Goal: Information Seeking & Learning: Find specific fact

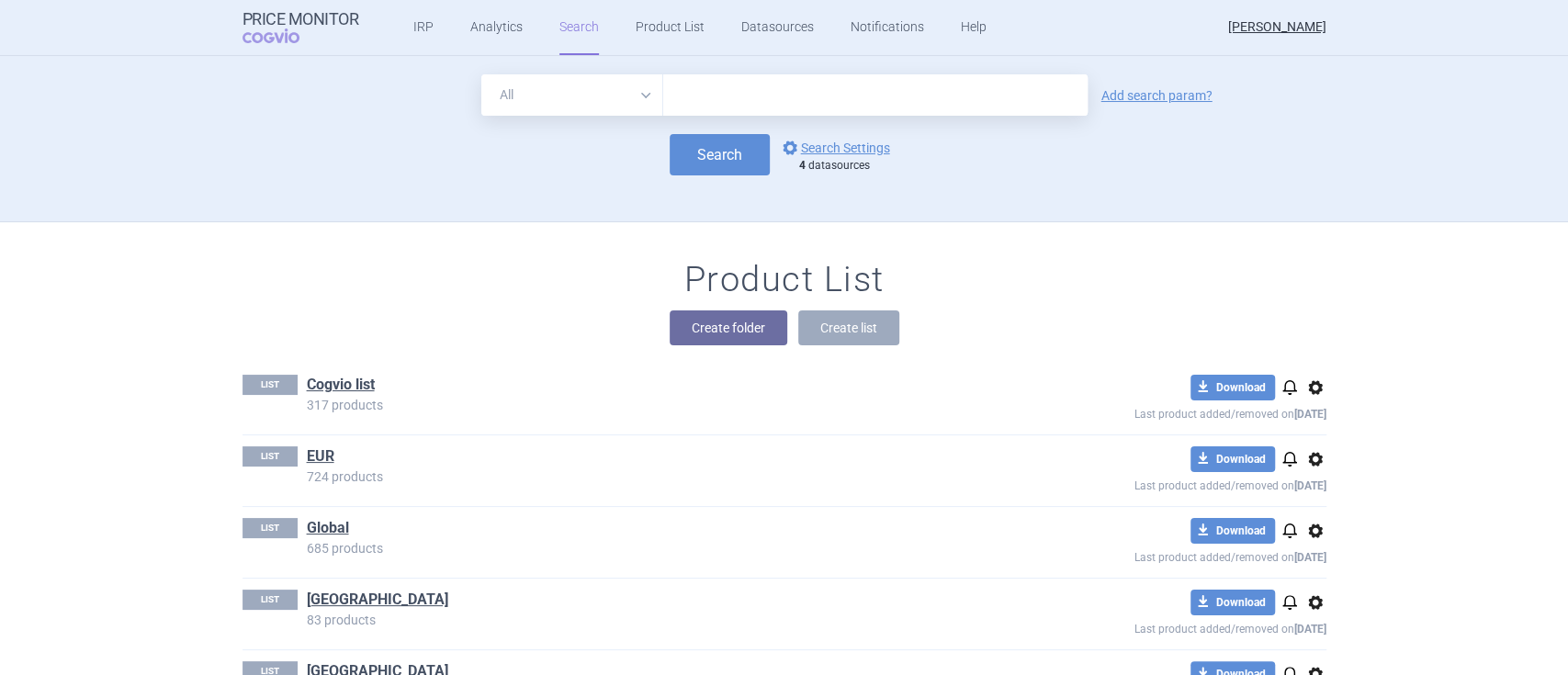
click at [741, 81] on input "text" at bounding box center [875, 95] width 425 height 41
type input "[MEDICAL_DATA]"
click button "Search" at bounding box center [719, 155] width 100 height 41
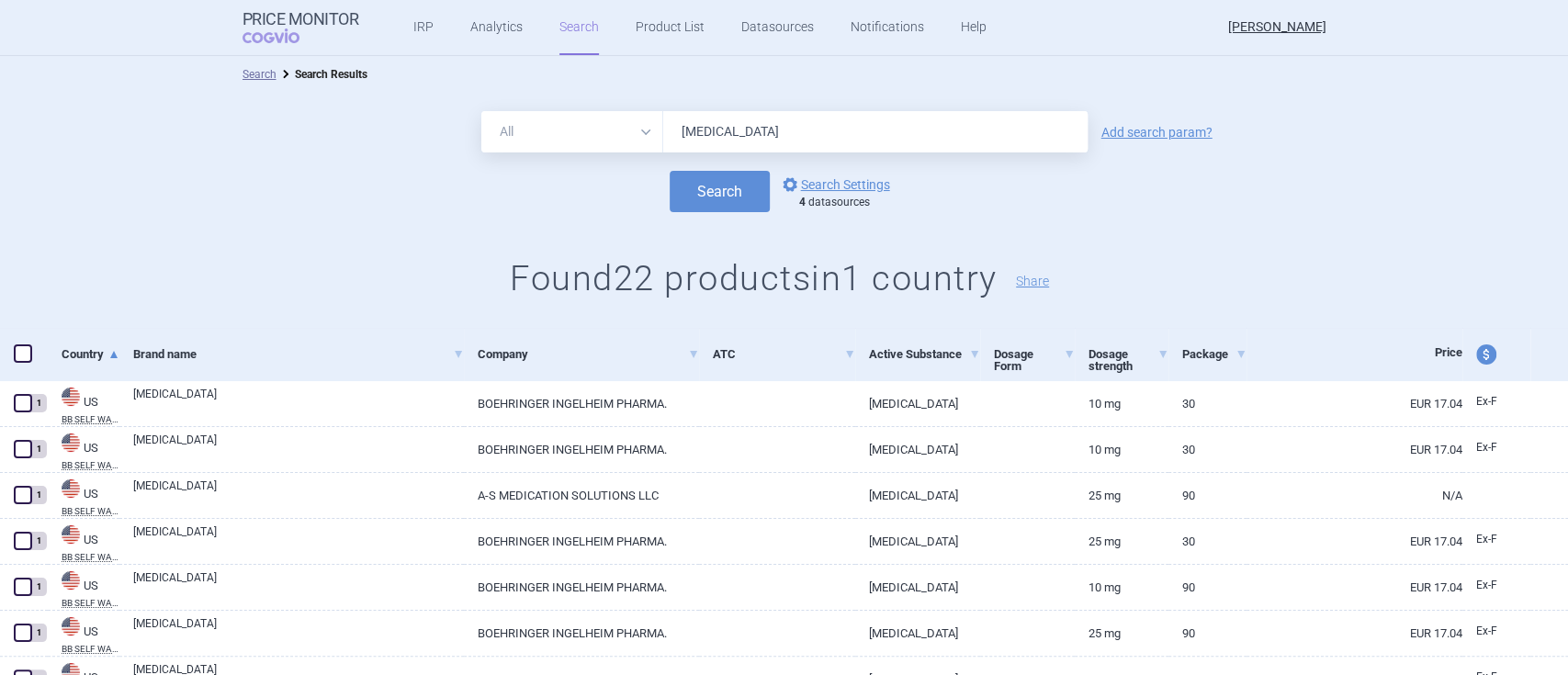
click at [1476, 358] on span "price and currency" at bounding box center [1486, 355] width 21 height 21
select select "ex-factory"
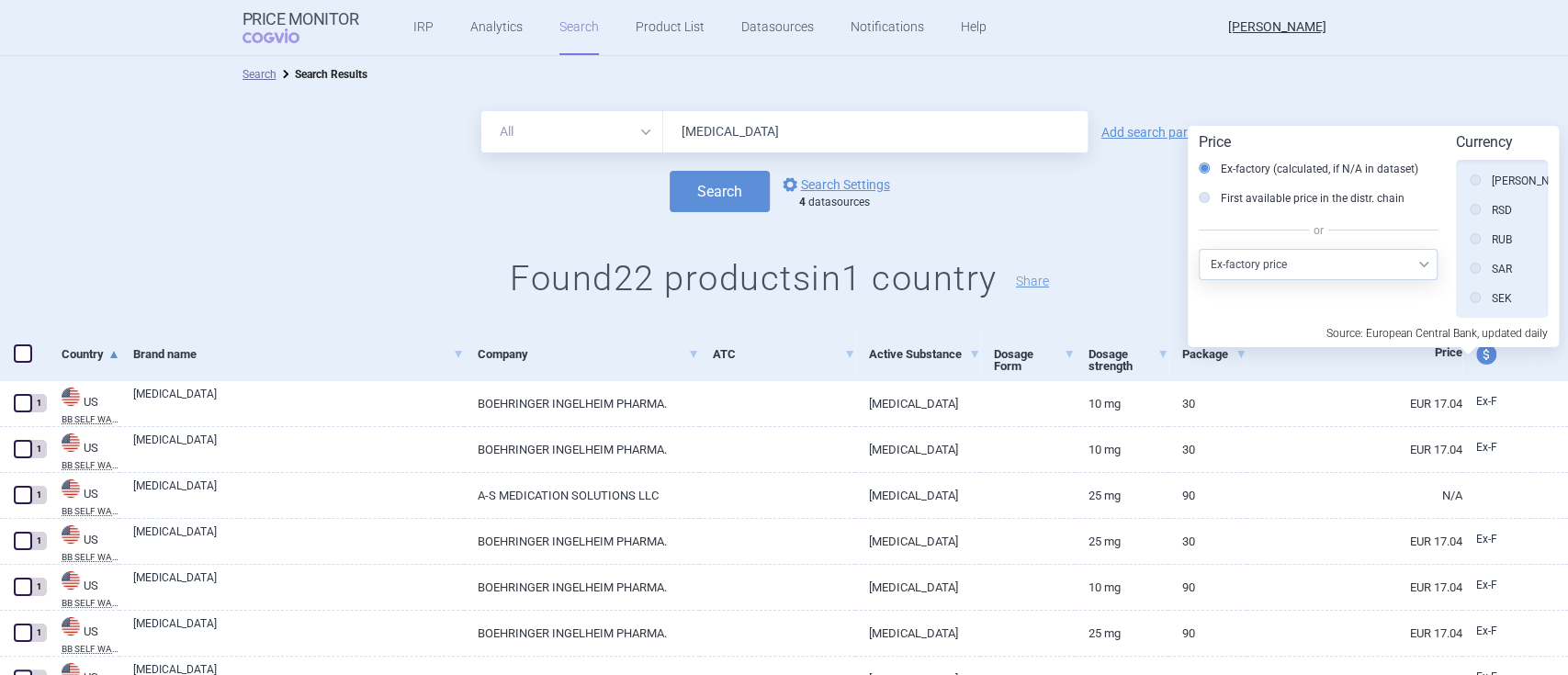
scroll to position [1062, 0]
click at [1473, 232] on icon at bounding box center [1475, 234] width 11 height 11
click at [1473, 232] on input "USD" at bounding box center [1479, 236] width 19 height 19
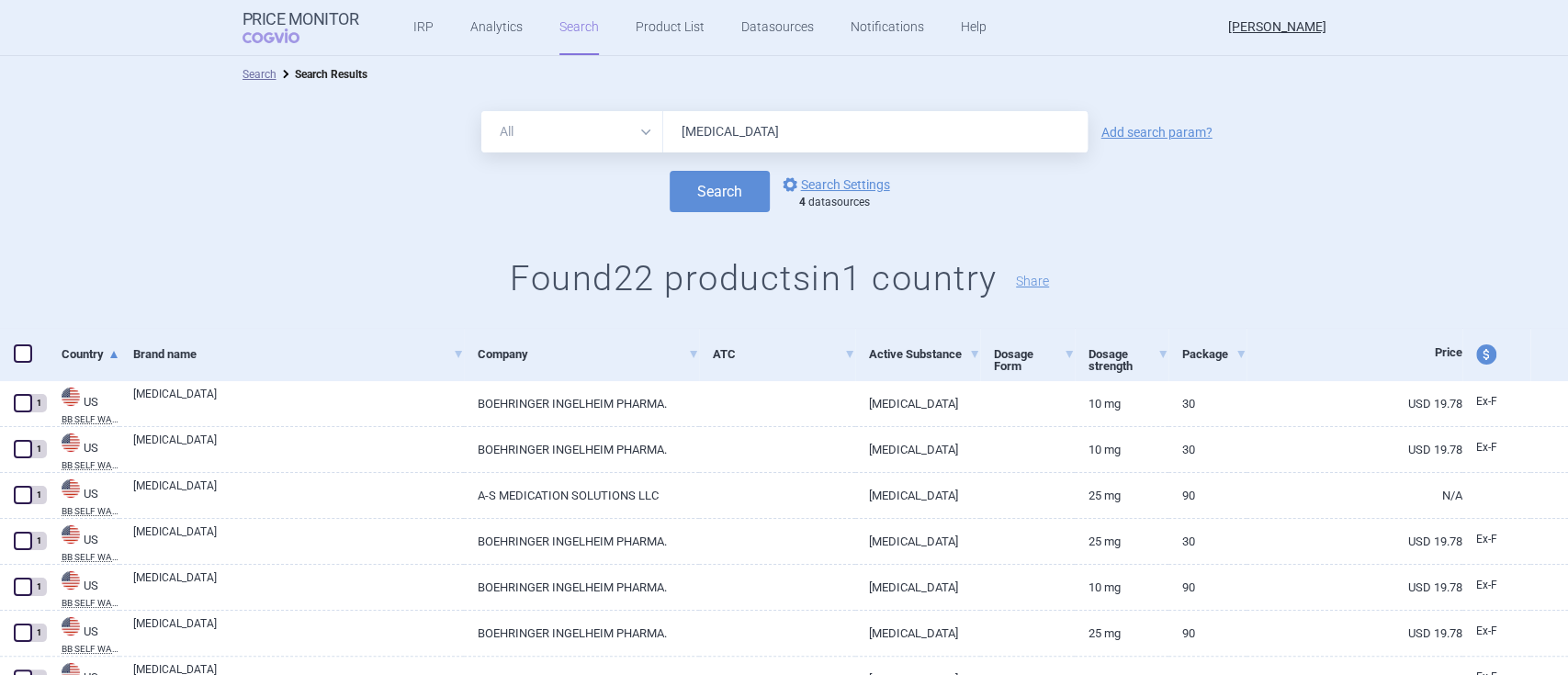
click at [781, 123] on input "[MEDICAL_DATA]" at bounding box center [875, 132] width 425 height 41
type input "[MEDICAL_DATA]"
click at [669, 171] on button "Search" at bounding box center [719, 191] width 100 height 41
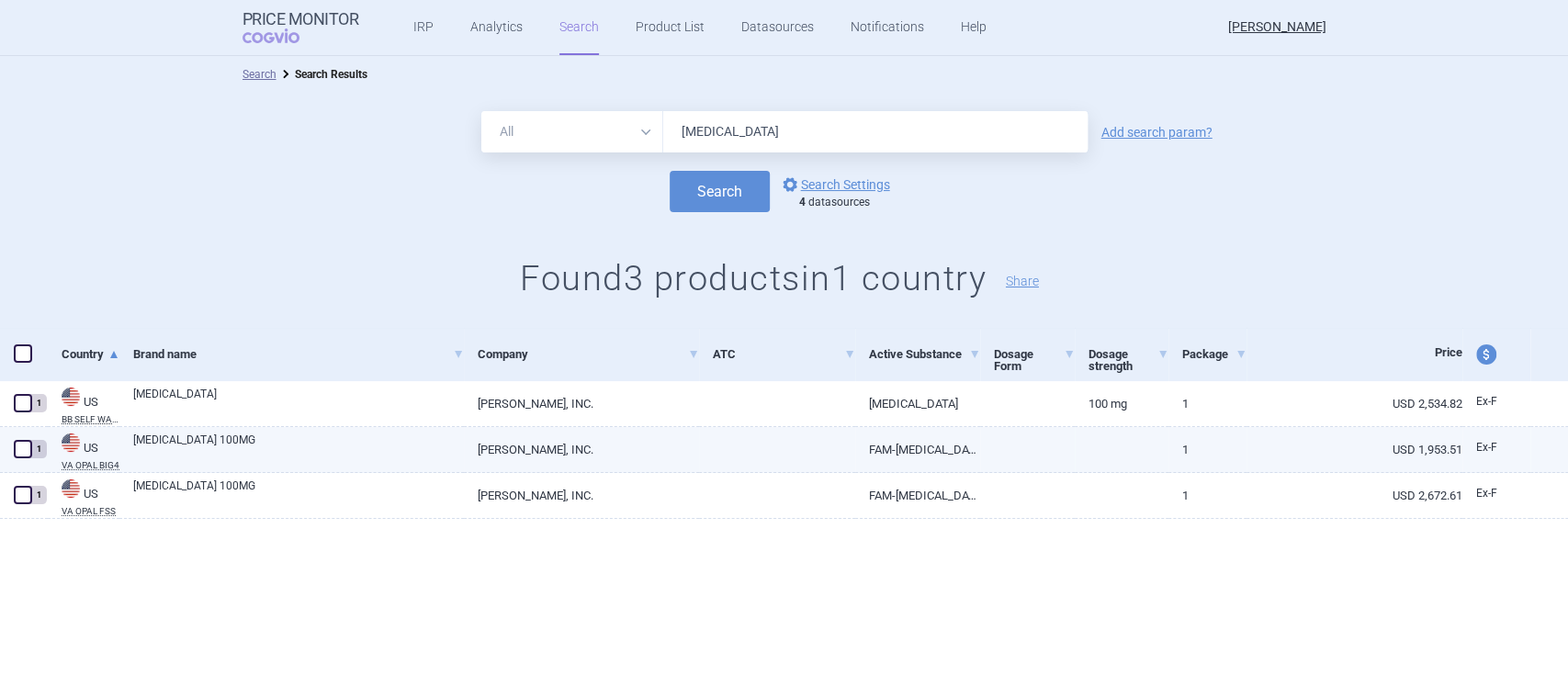
click at [558, 445] on link "[PERSON_NAME], INC." at bounding box center [581, 450] width 235 height 45
select select "USD"
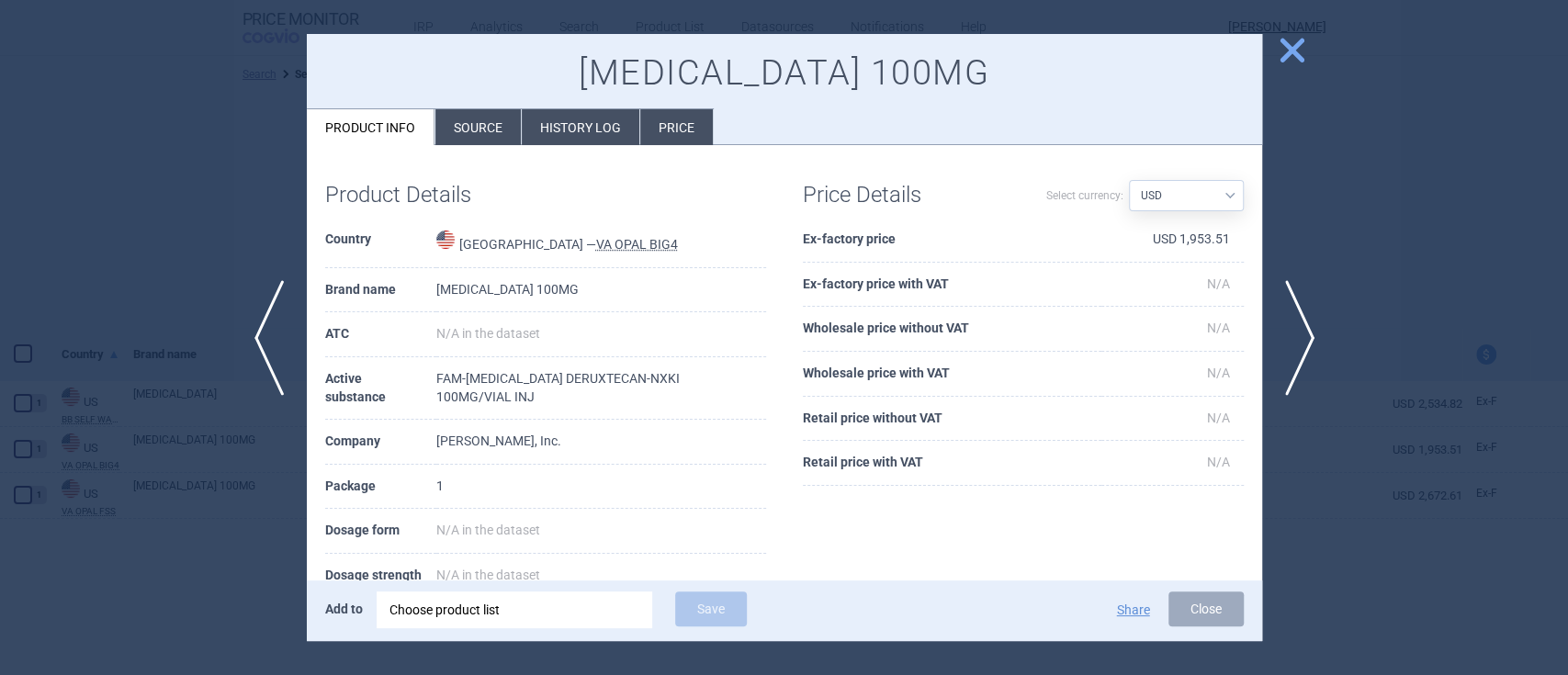
click at [461, 134] on li "Source" at bounding box center [478, 127] width 86 height 35
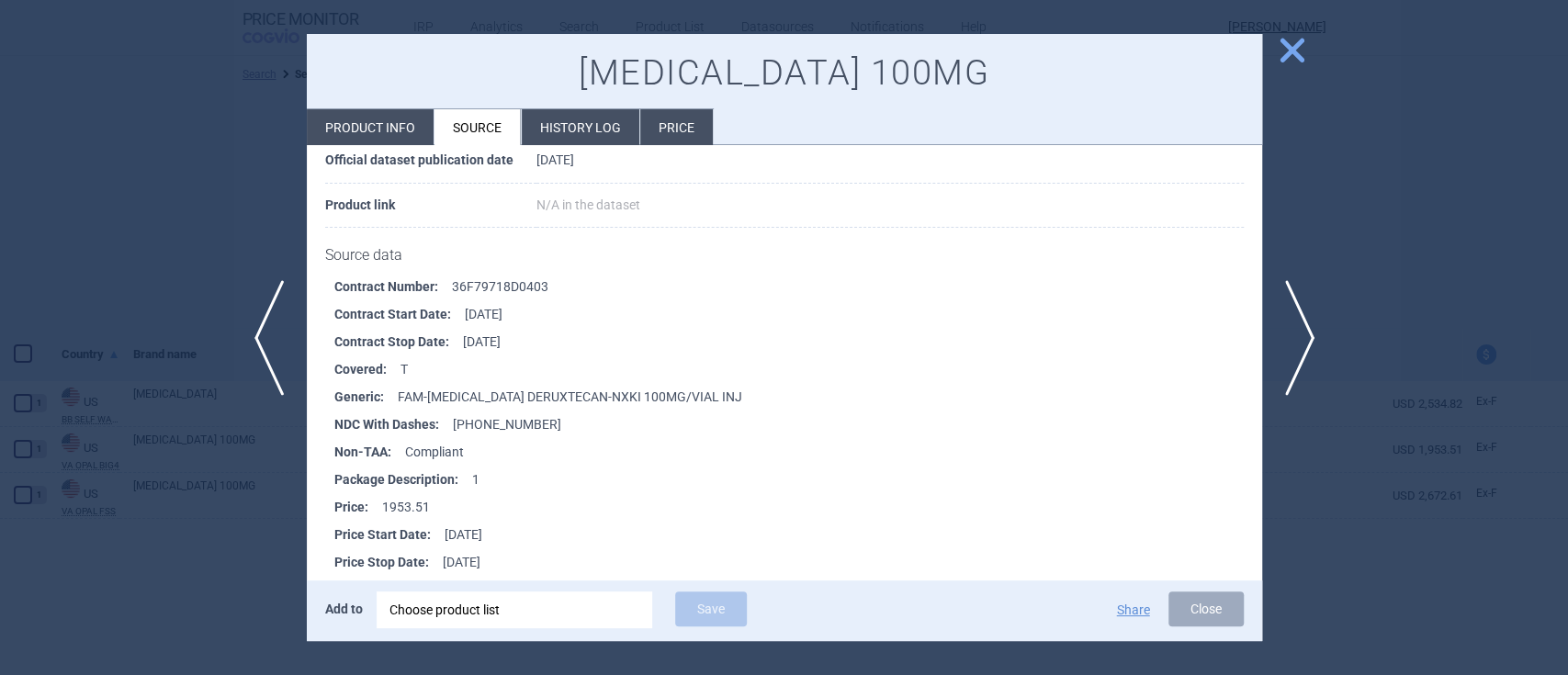
scroll to position [10, 0]
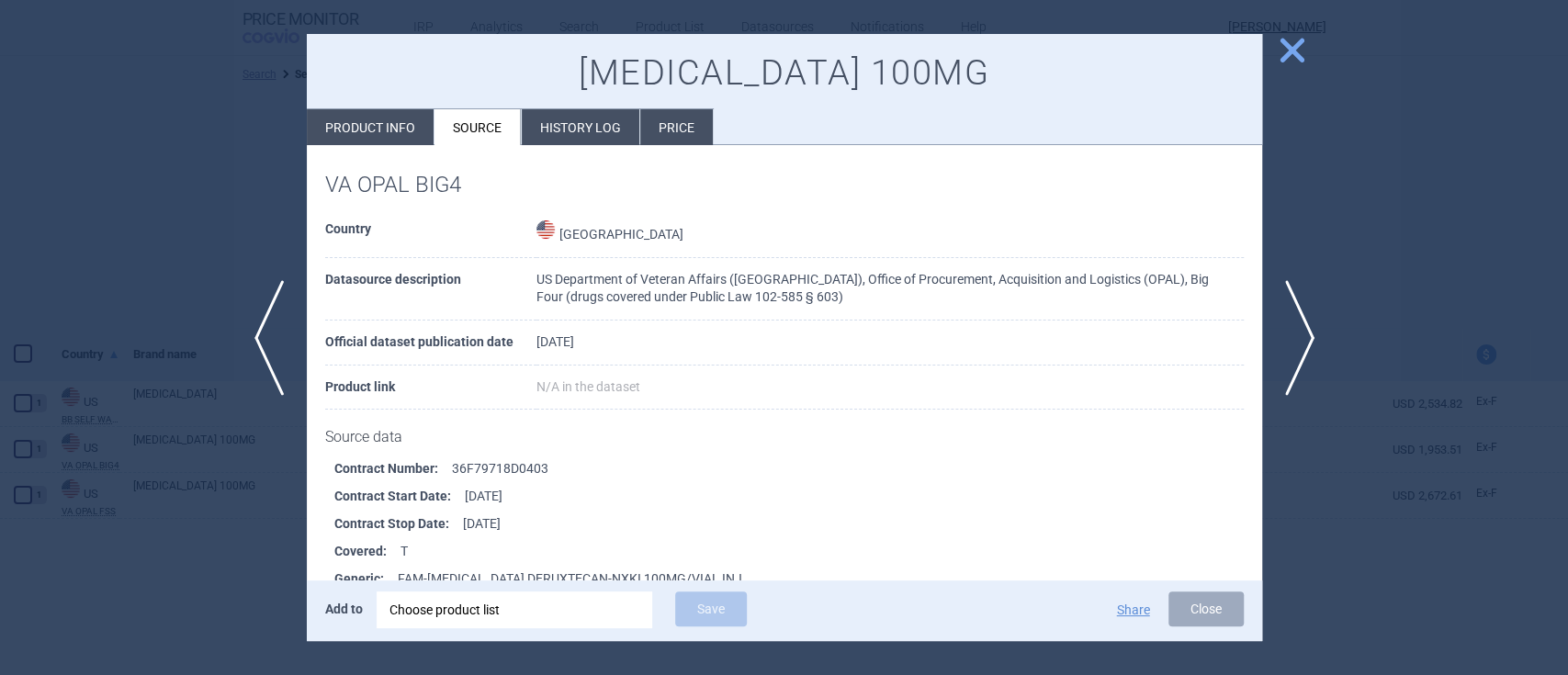
click at [610, 133] on li "History log" at bounding box center [581, 127] width 118 height 35
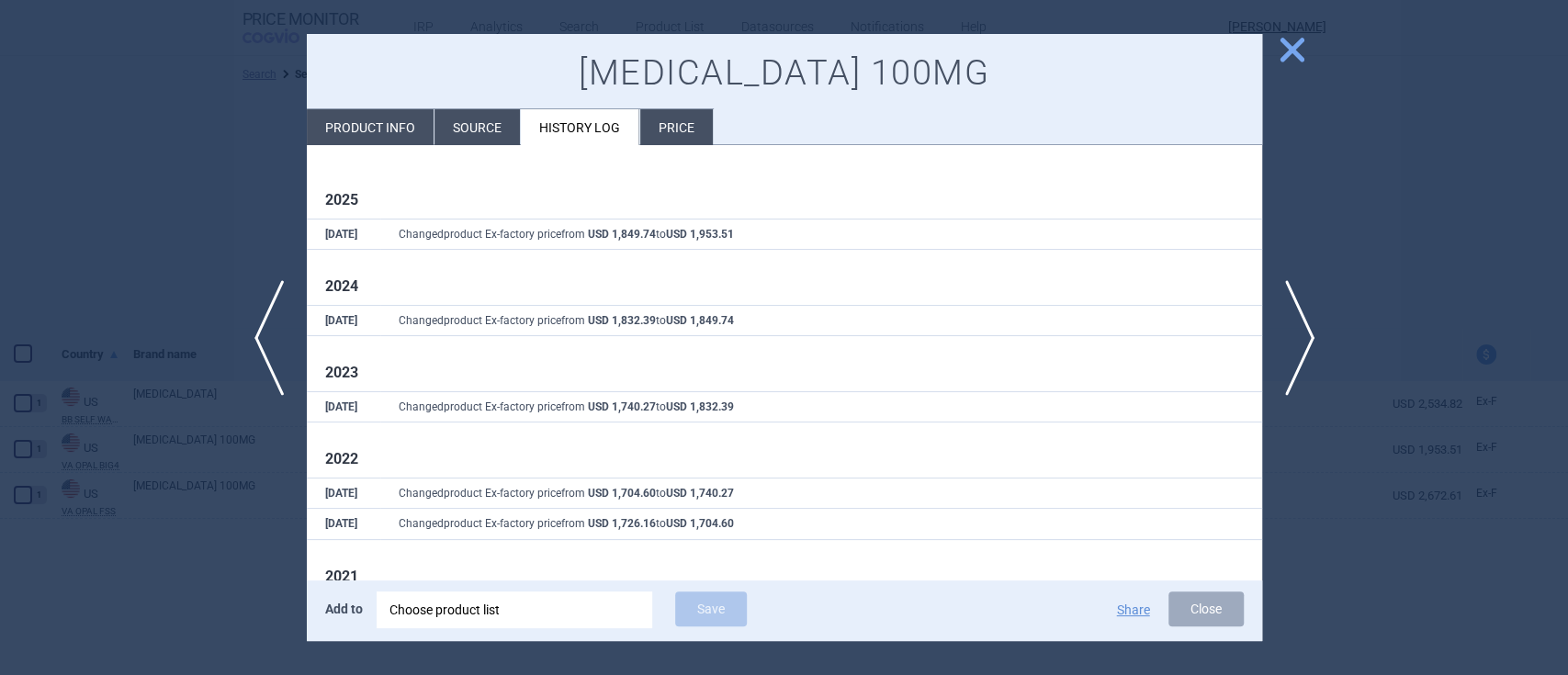
click at [1291, 50] on span "close" at bounding box center [1292, 49] width 32 height 32
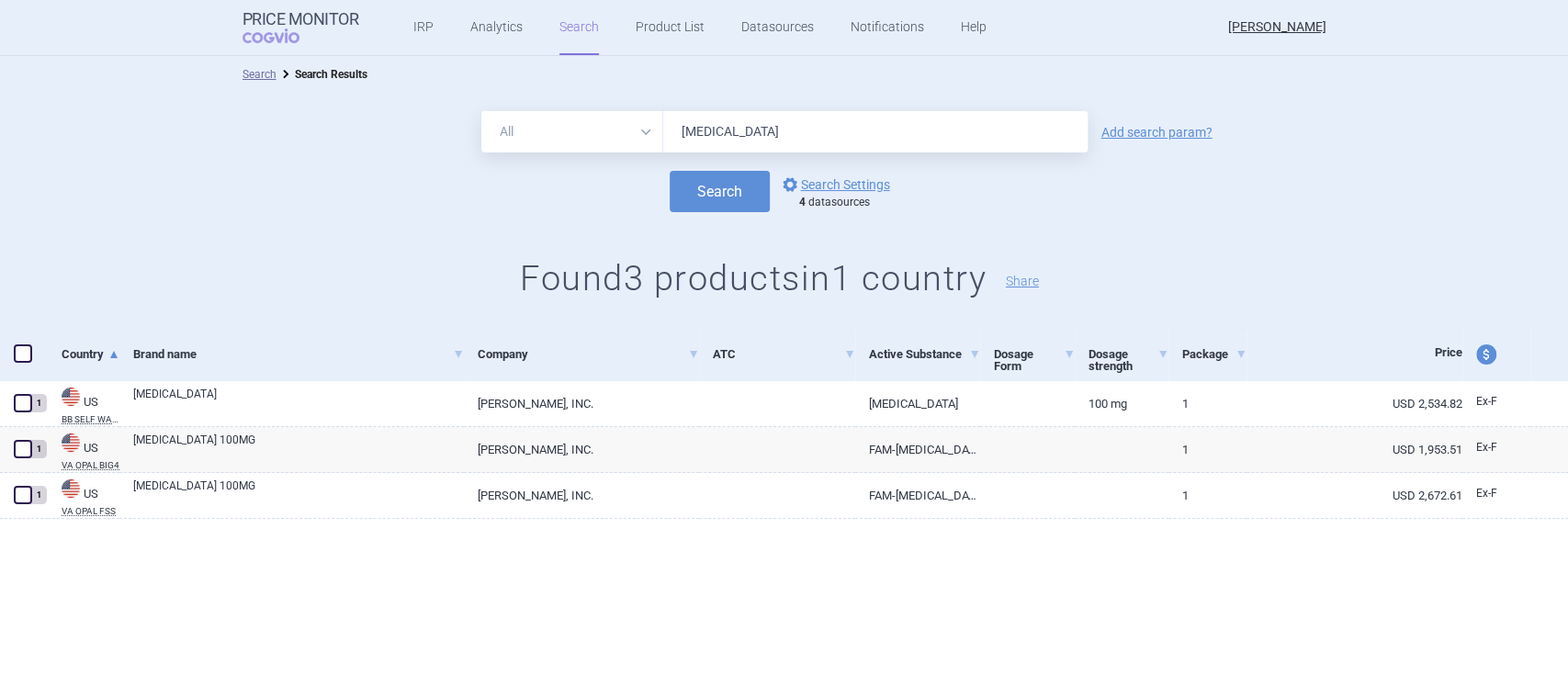
click at [784, 142] on input "[MEDICAL_DATA]" at bounding box center [875, 132] width 425 height 41
click at [782, 142] on input "[MEDICAL_DATA]" at bounding box center [875, 132] width 425 height 41
type input "[MEDICAL_DATA]"
click at [669, 171] on button "Search" at bounding box center [719, 191] width 100 height 41
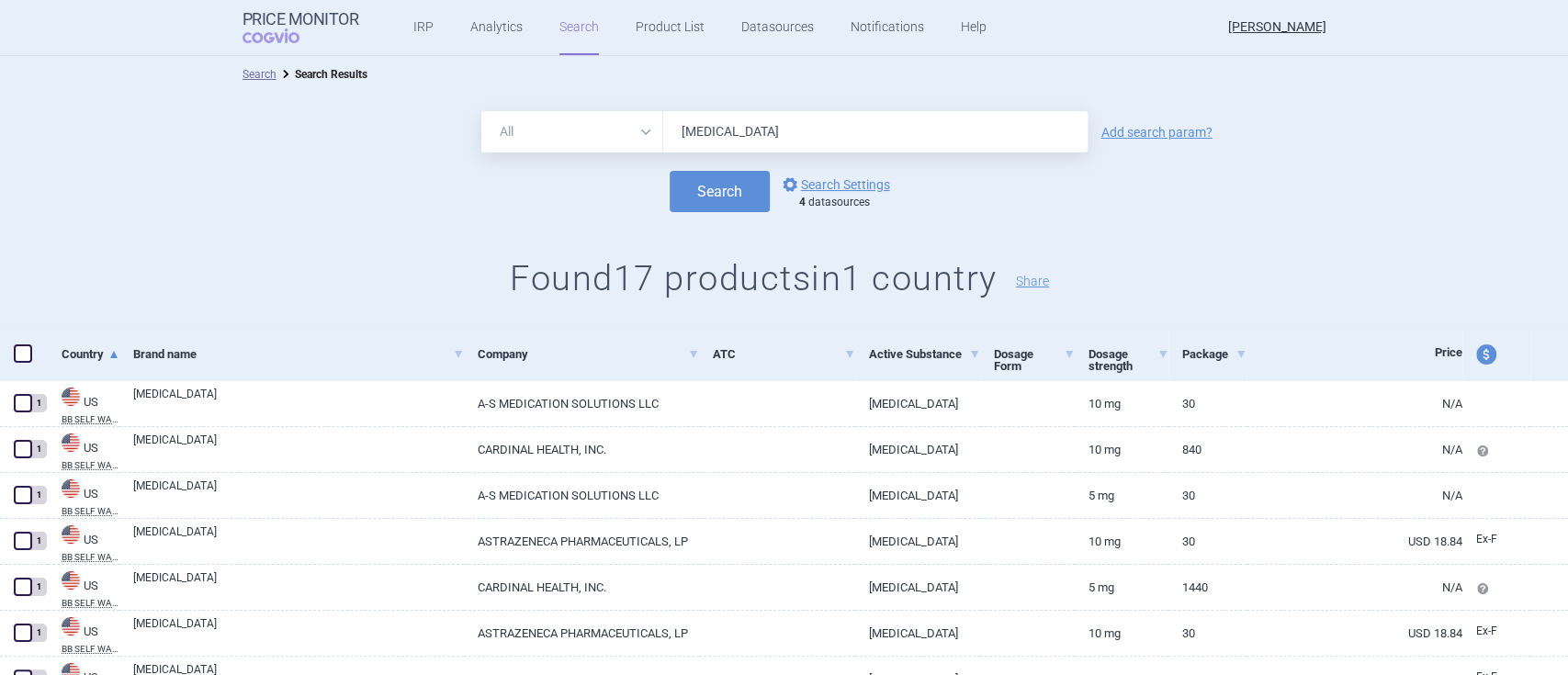
click at [720, 131] on input "[MEDICAL_DATA]" at bounding box center [875, 132] width 425 height 41
click at [669, 171] on button "Search" at bounding box center [719, 191] width 100 height 41
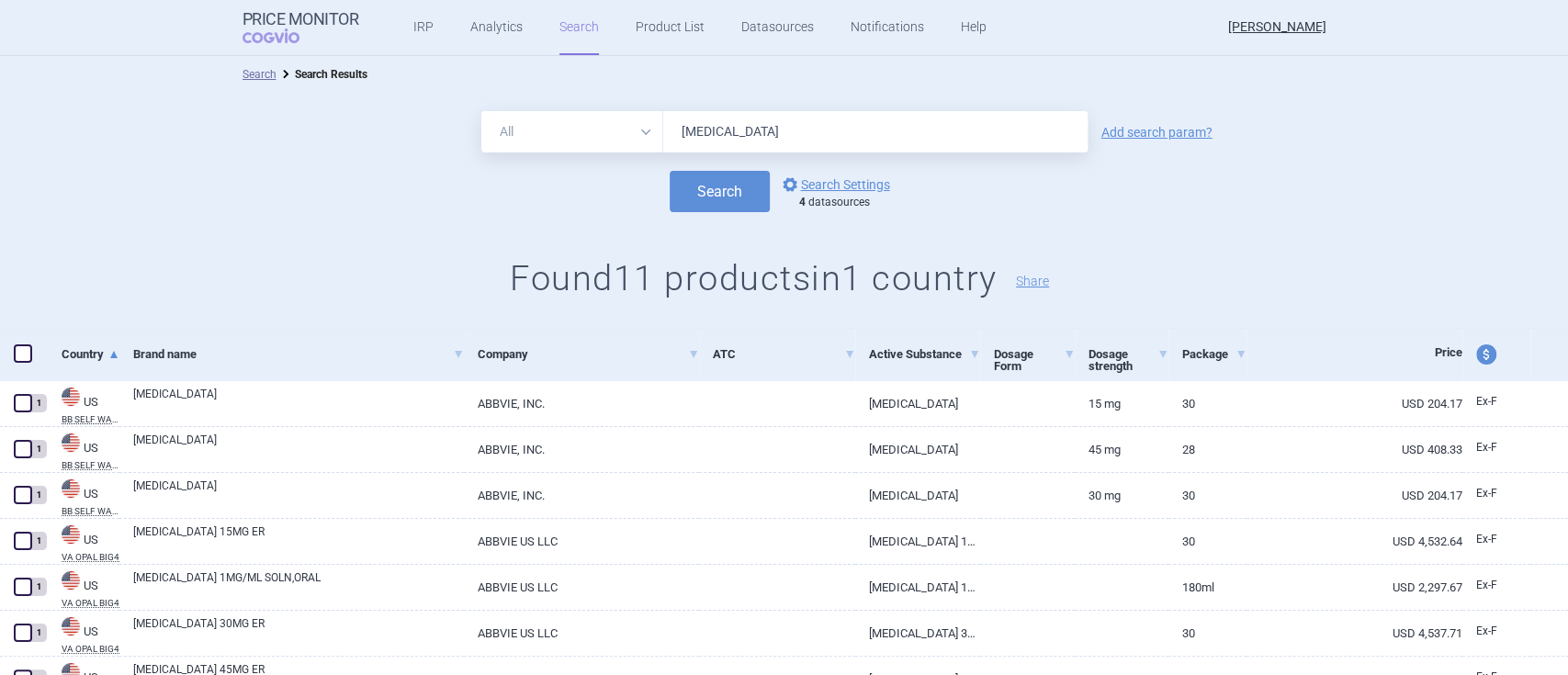
click at [733, 142] on input "[MEDICAL_DATA]" at bounding box center [875, 132] width 425 height 41
type input "[MEDICAL_DATA]"
click at [669, 171] on button "Search" at bounding box center [719, 191] width 100 height 41
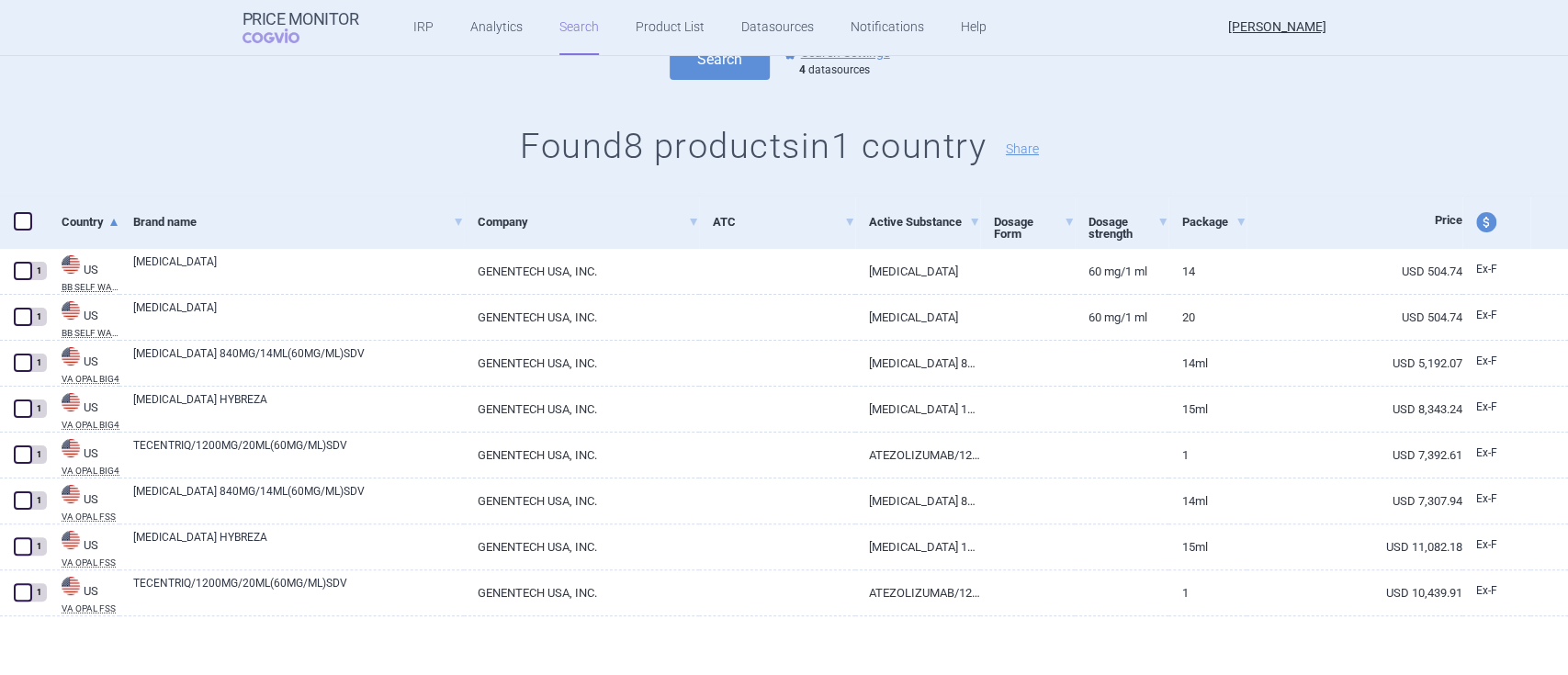
scroll to position [134, 0]
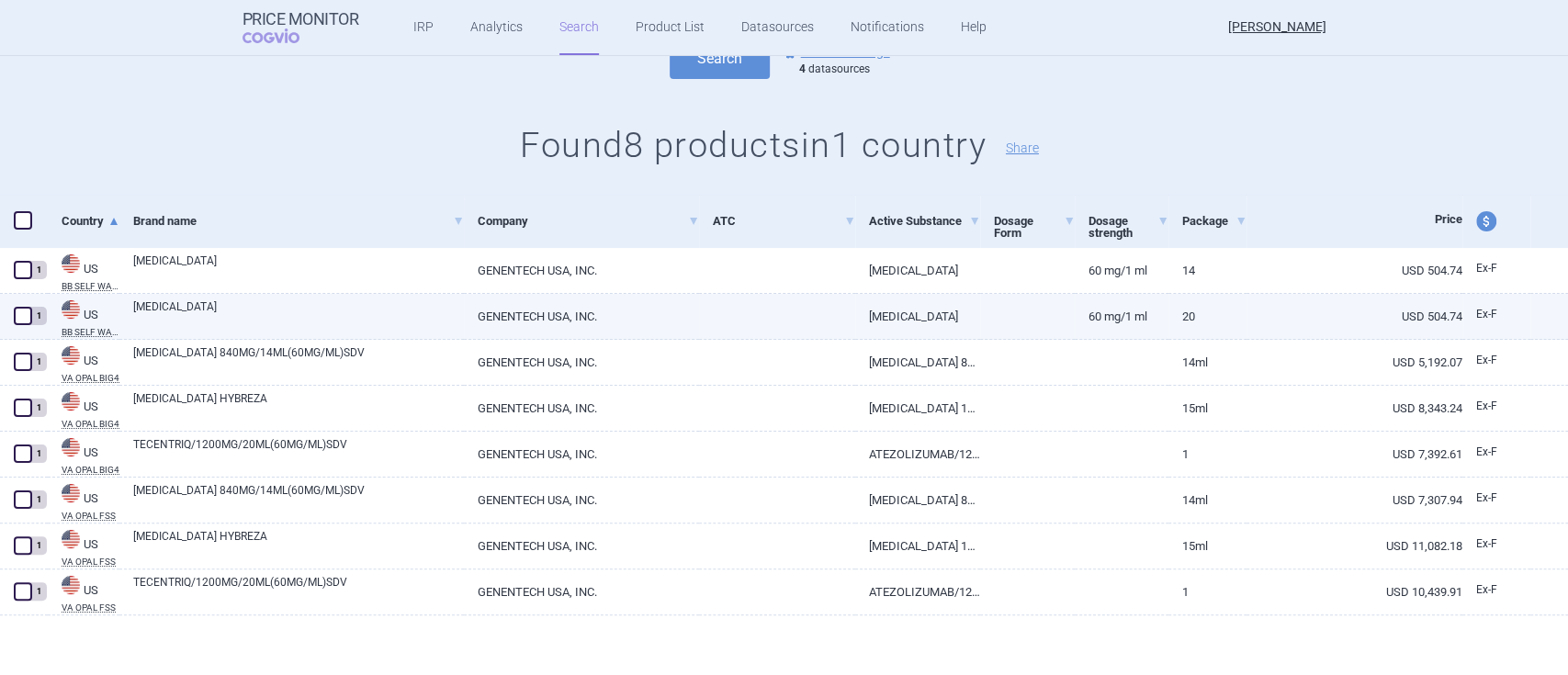
click at [192, 317] on link "[MEDICAL_DATA]" at bounding box center [299, 315] width 330 height 33
select select "USD"
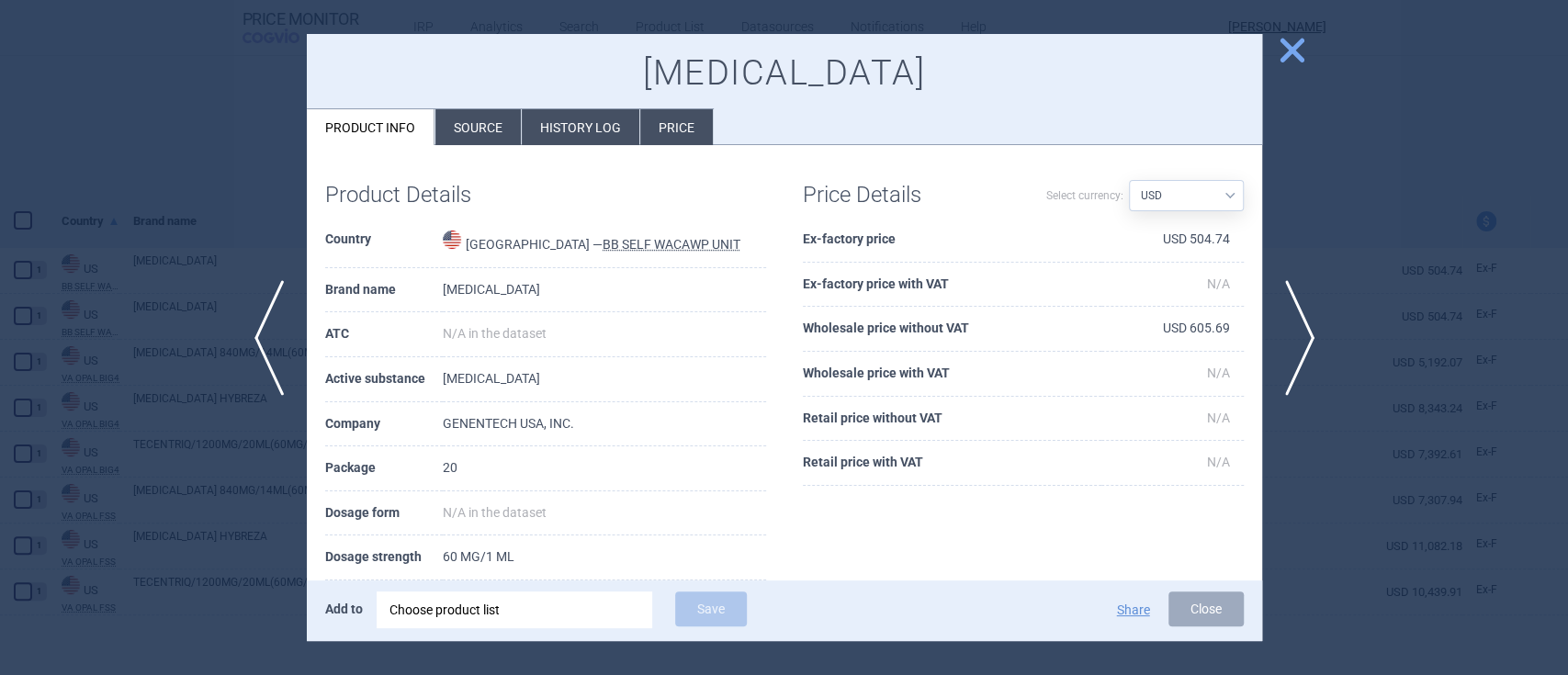
click at [491, 129] on li "Source" at bounding box center [478, 127] width 86 height 35
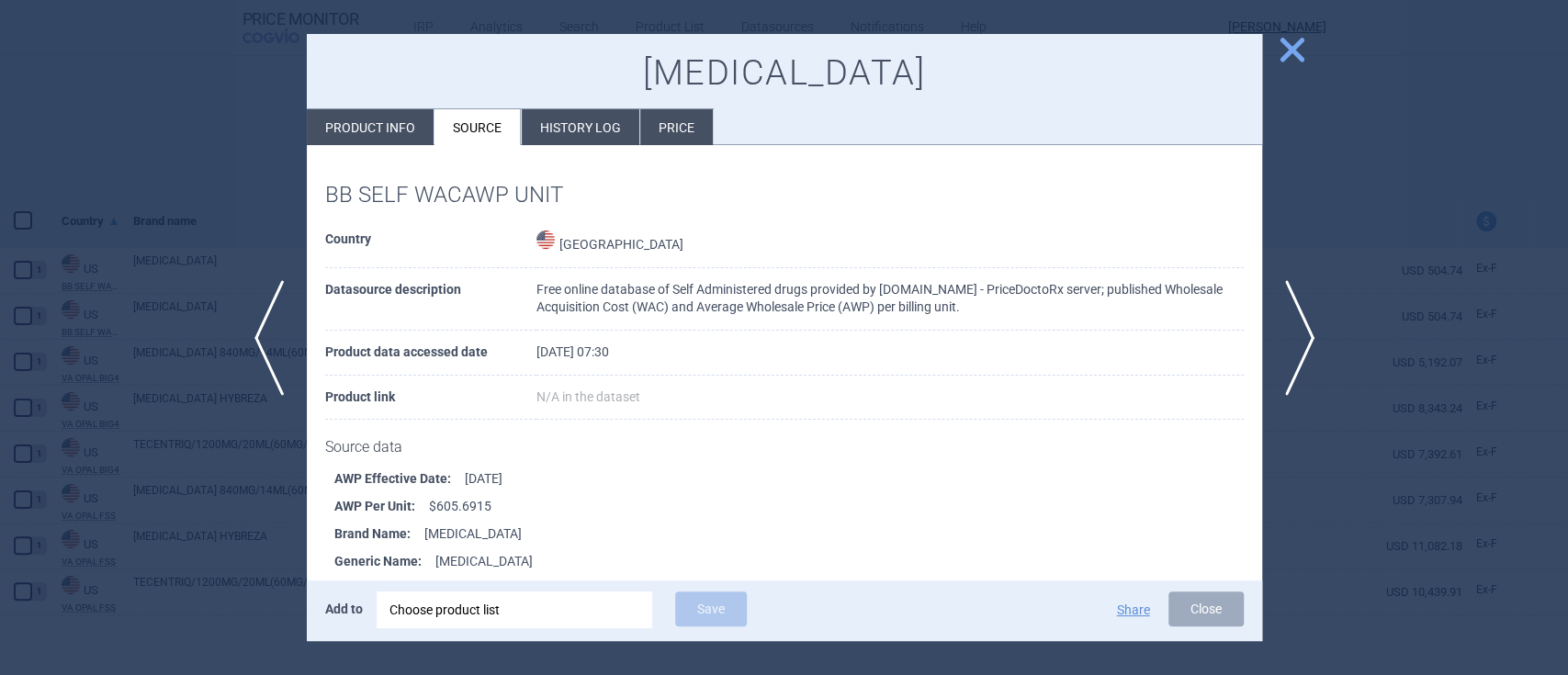
click at [1291, 37] on span "close" at bounding box center [1292, 49] width 32 height 32
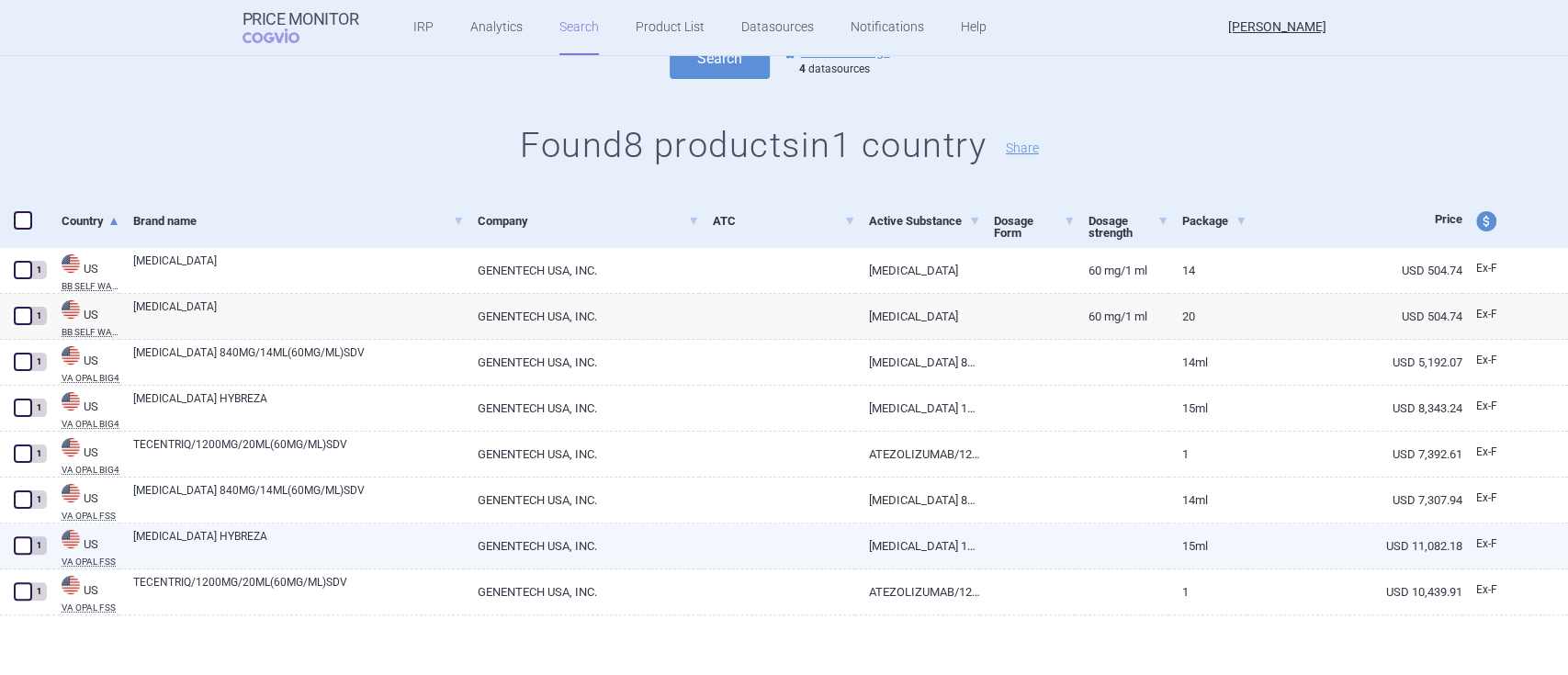
click at [184, 534] on link "[MEDICAL_DATA] HYBREZA" at bounding box center [299, 544] width 330 height 33
select select "USD"
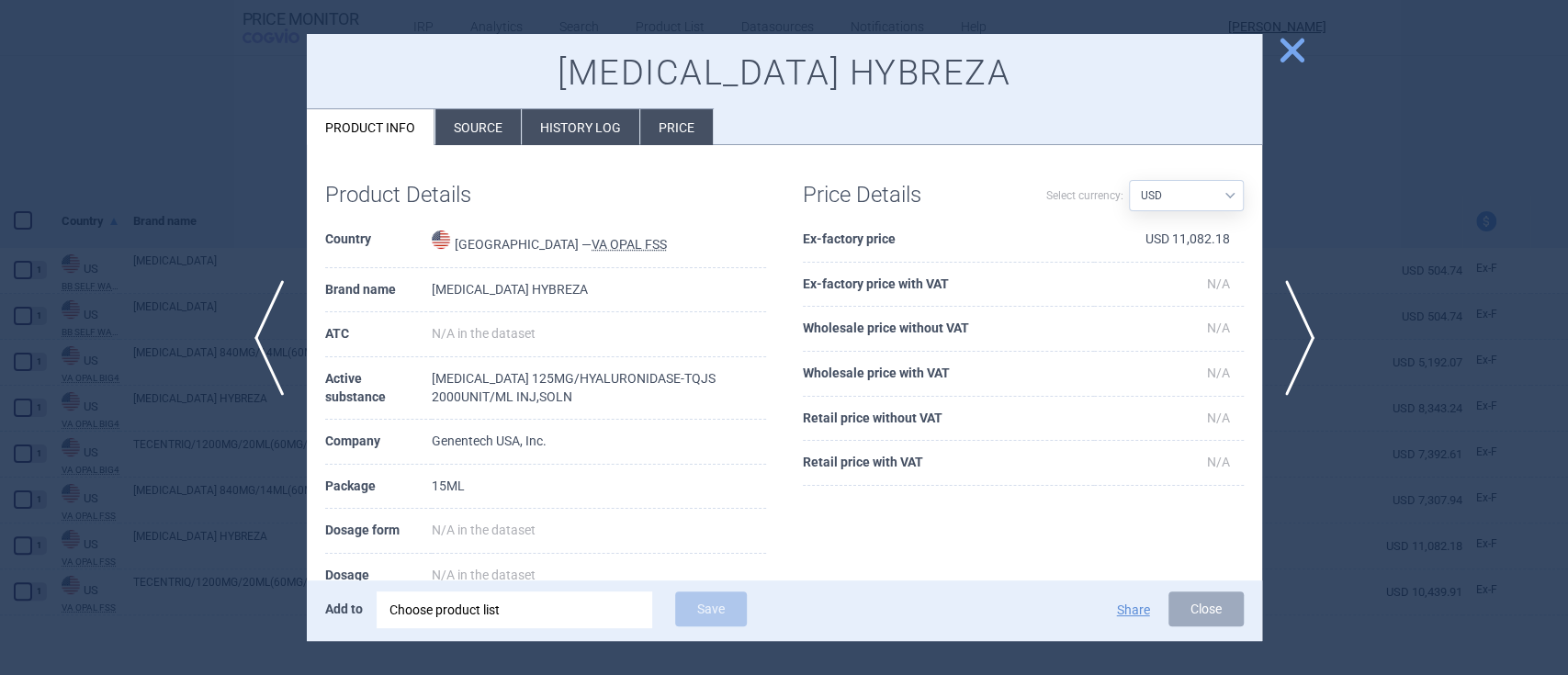
click at [485, 128] on li "Source" at bounding box center [478, 127] width 86 height 35
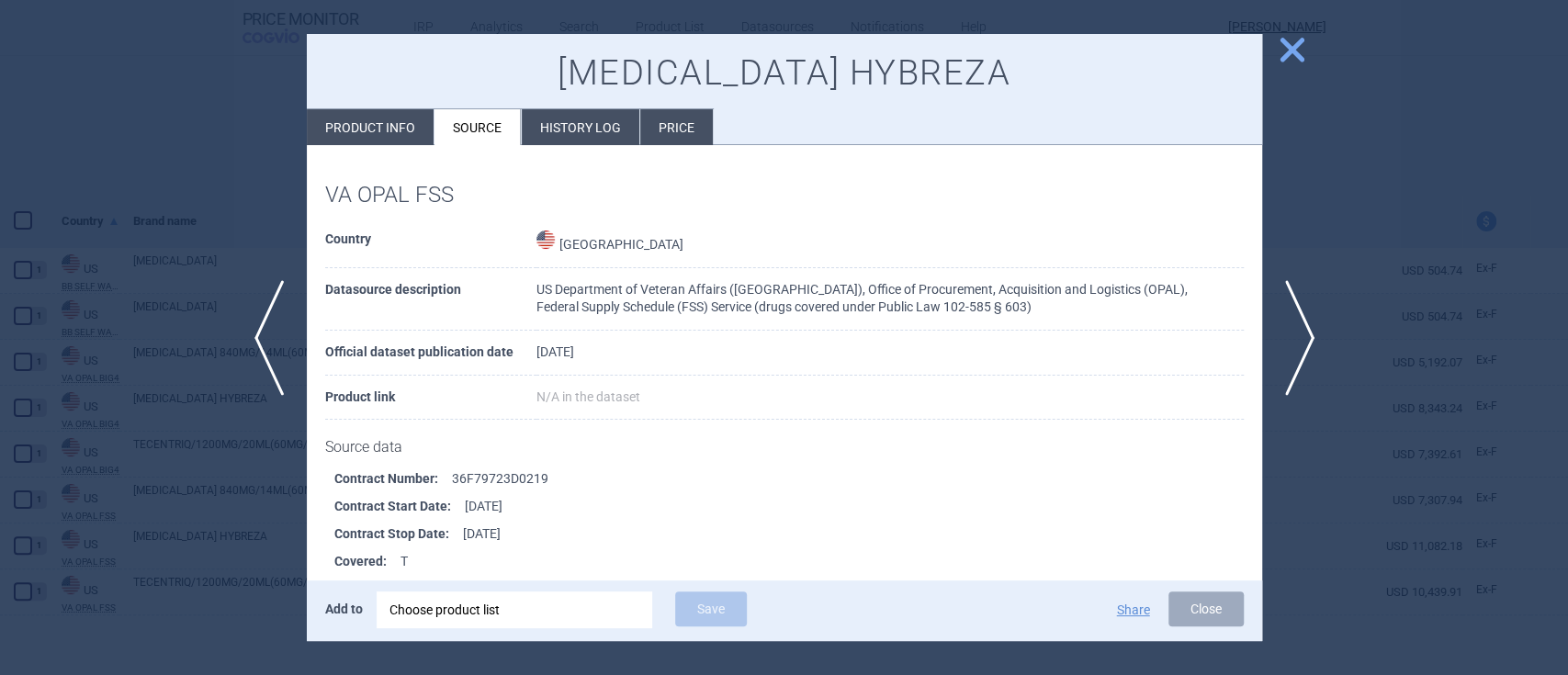
click at [1297, 45] on span "close" at bounding box center [1292, 49] width 32 height 32
